Goal: Navigation & Orientation: Find specific page/section

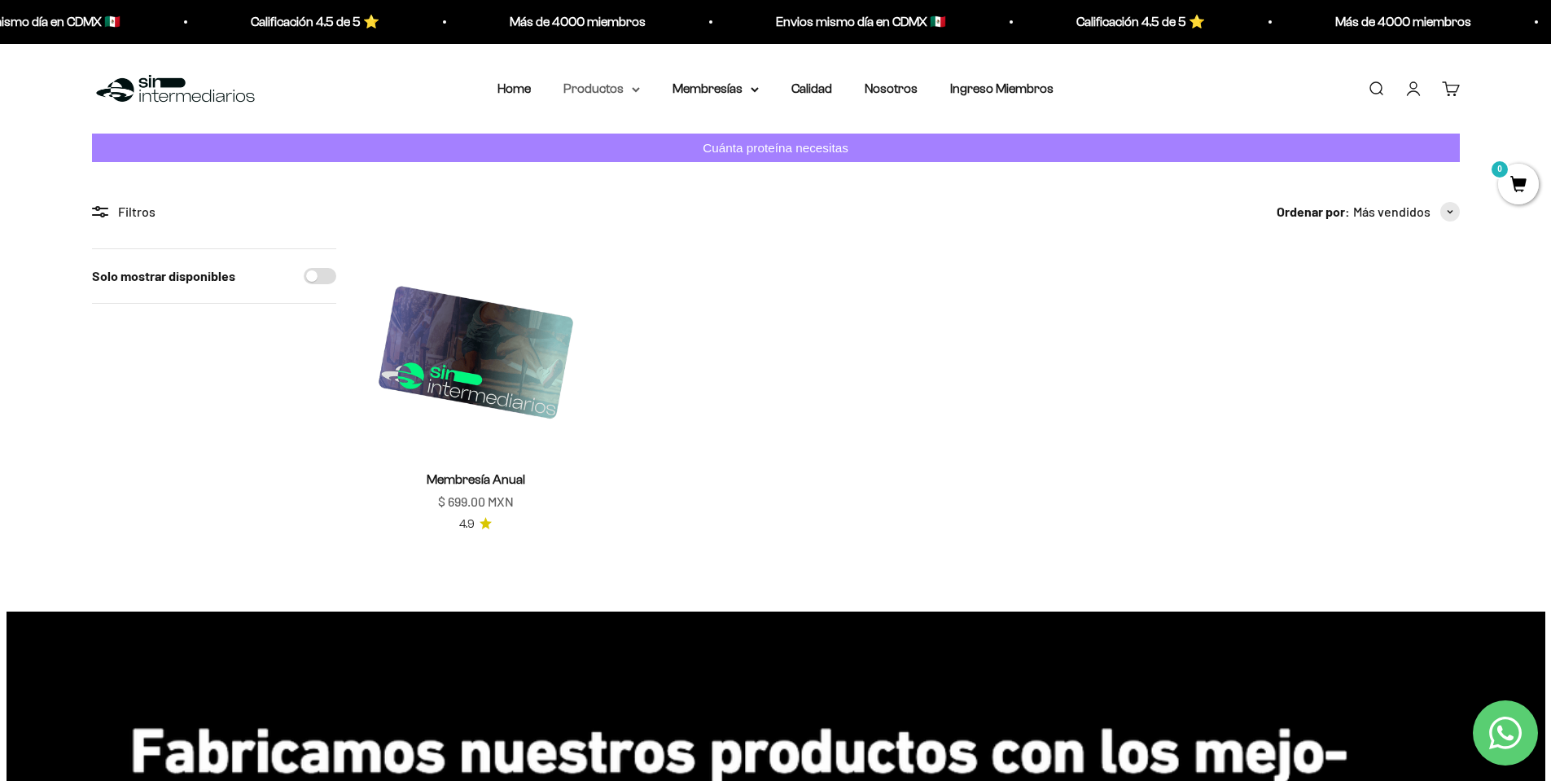
click at [591, 92] on summary "Productos" at bounding box center [602, 88] width 77 height 21
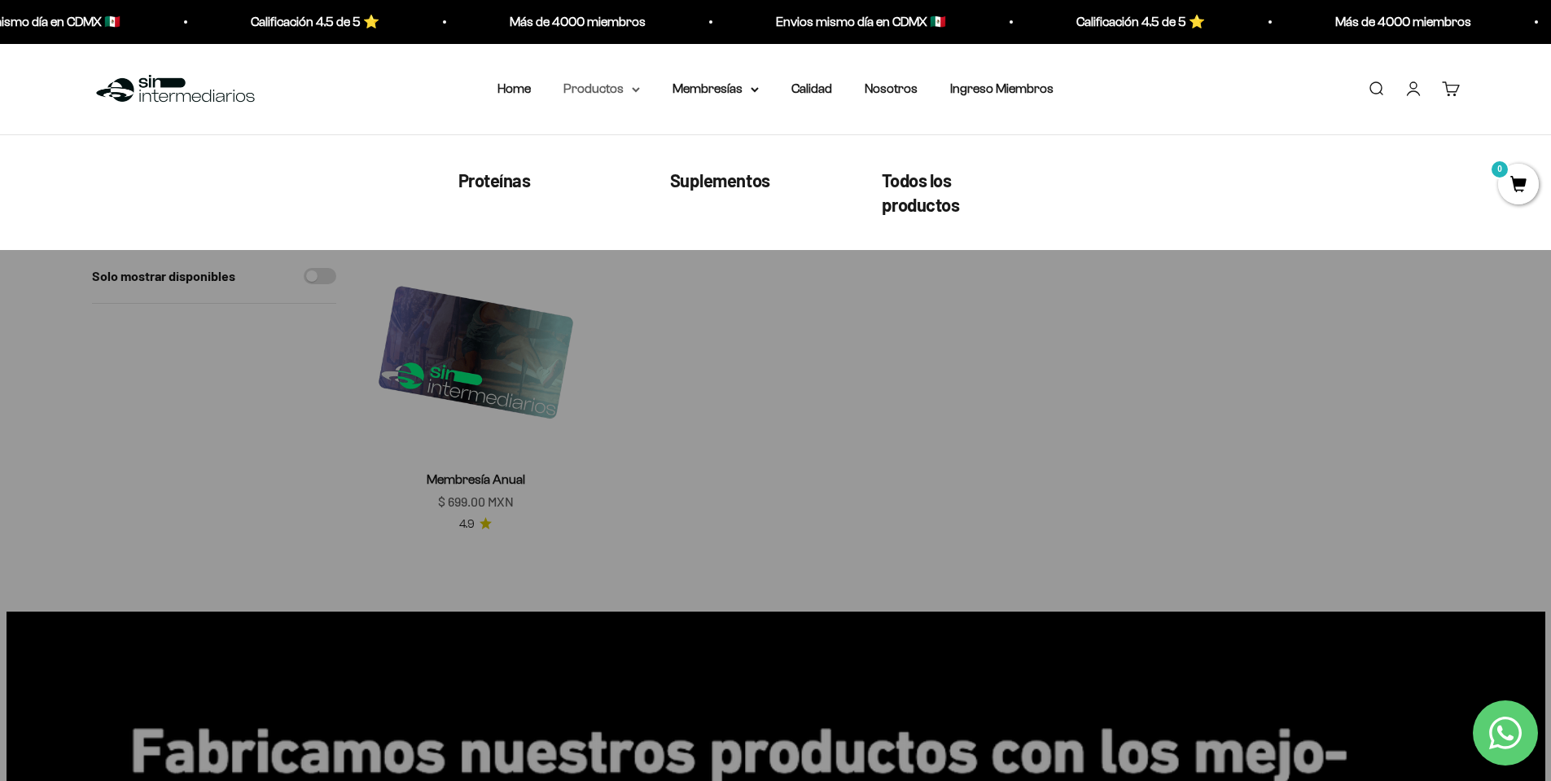
click at [613, 90] on summary "Productos" at bounding box center [602, 88] width 77 height 21
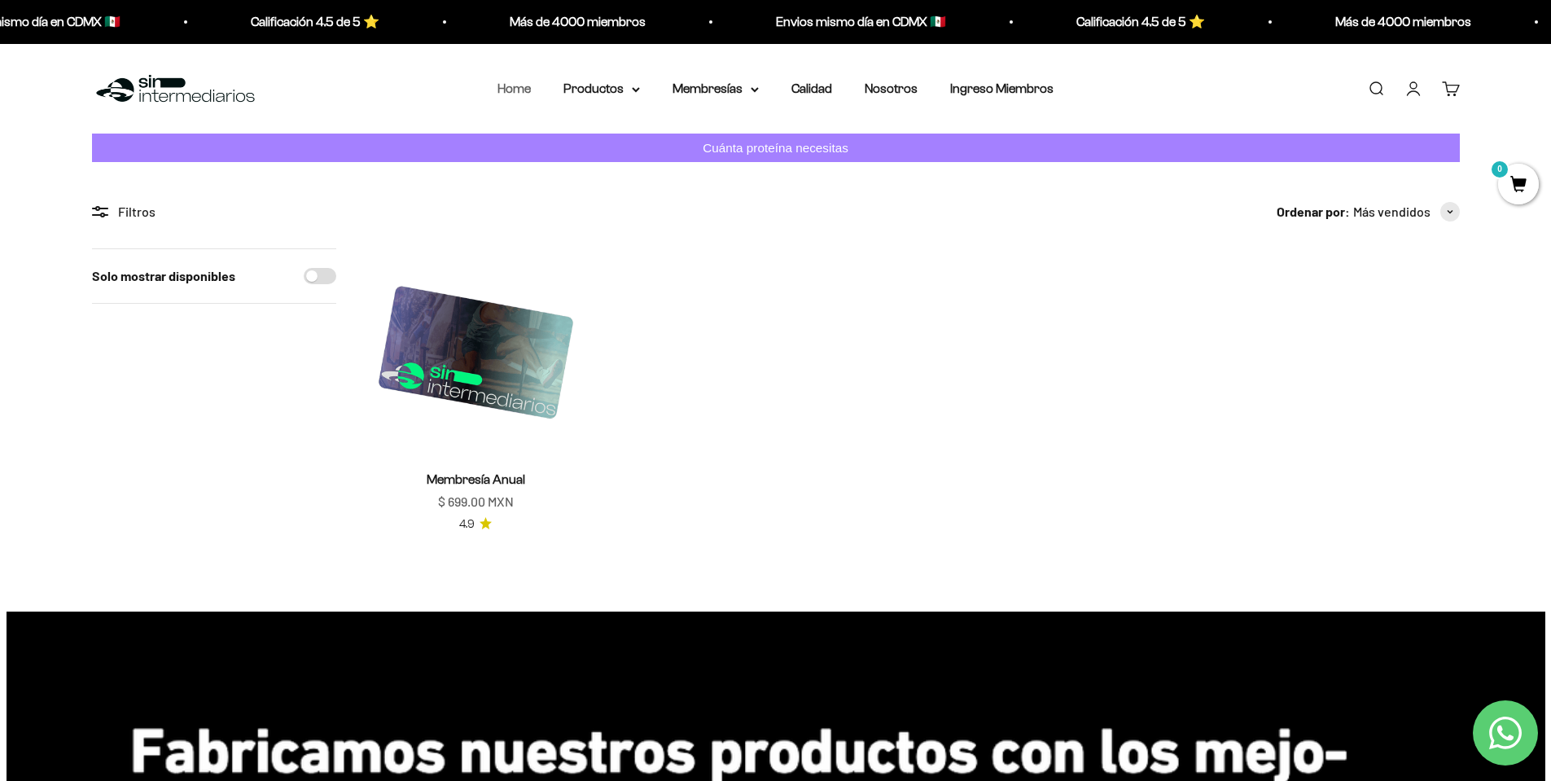
click at [508, 89] on link "Home" at bounding box center [514, 88] width 33 height 14
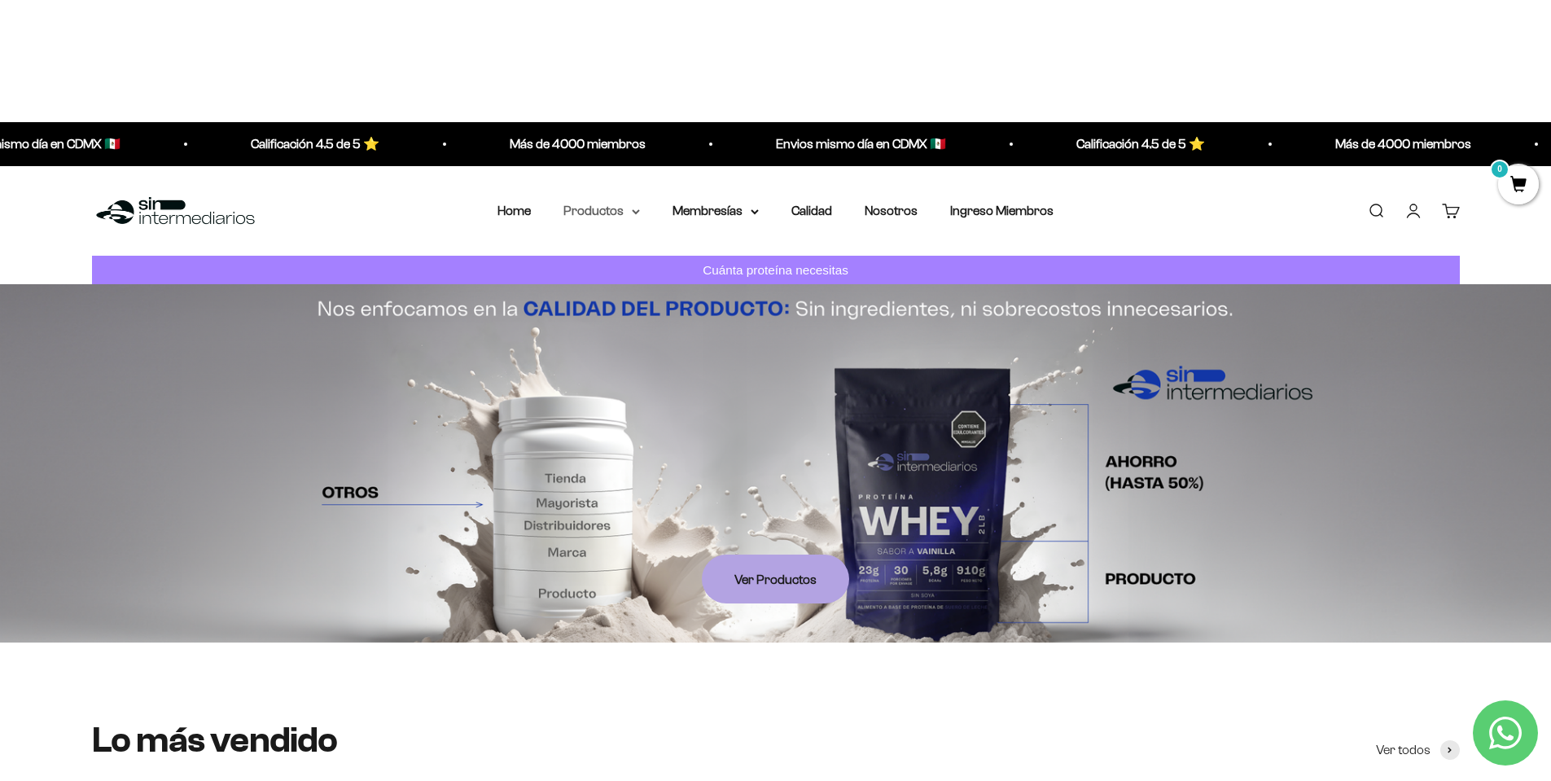
click at [599, 200] on summary "Productos" at bounding box center [602, 210] width 77 height 21
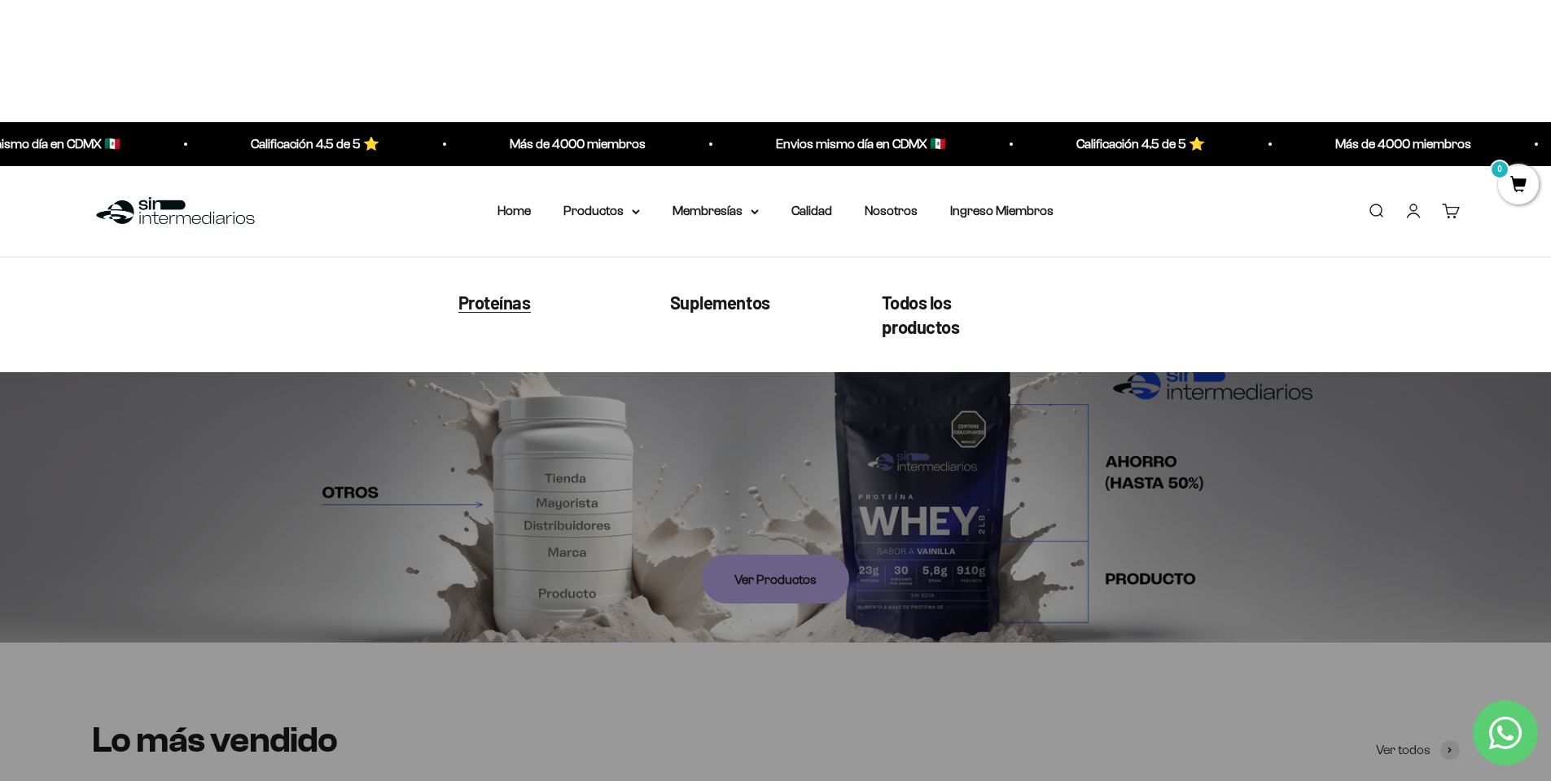
click at [498, 291] on span "Proteínas" at bounding box center [494, 301] width 72 height 21
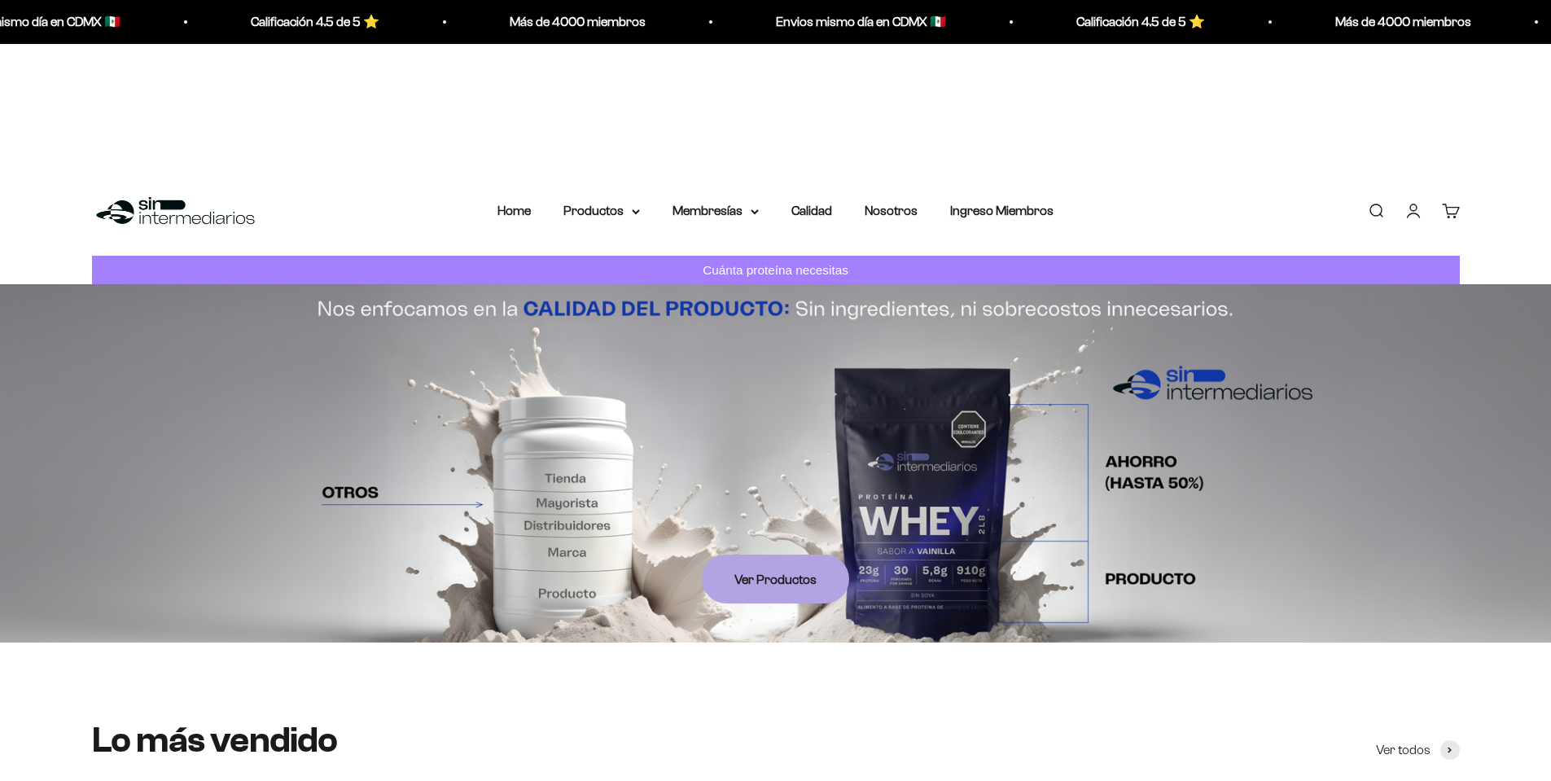
click at [617, 200] on summary "Productos" at bounding box center [602, 210] width 77 height 21
